Goal: Information Seeking & Learning: Learn about a topic

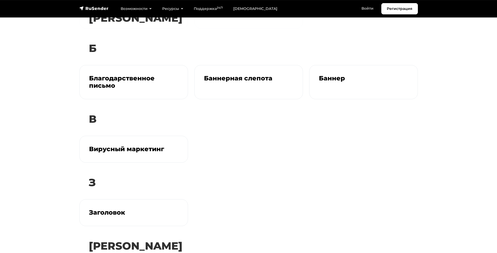
scroll to position [918, 0]
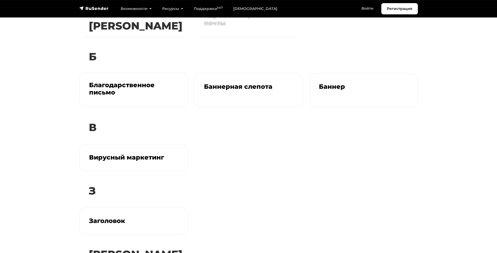
click at [103, 82] on h3 "Благодарственное письмо" at bounding box center [133, 89] width 89 height 15
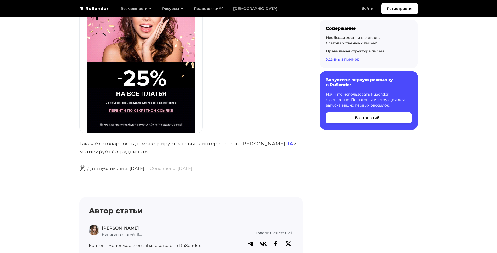
scroll to position [539, 0]
